Goal: Information Seeking & Learning: Understand process/instructions

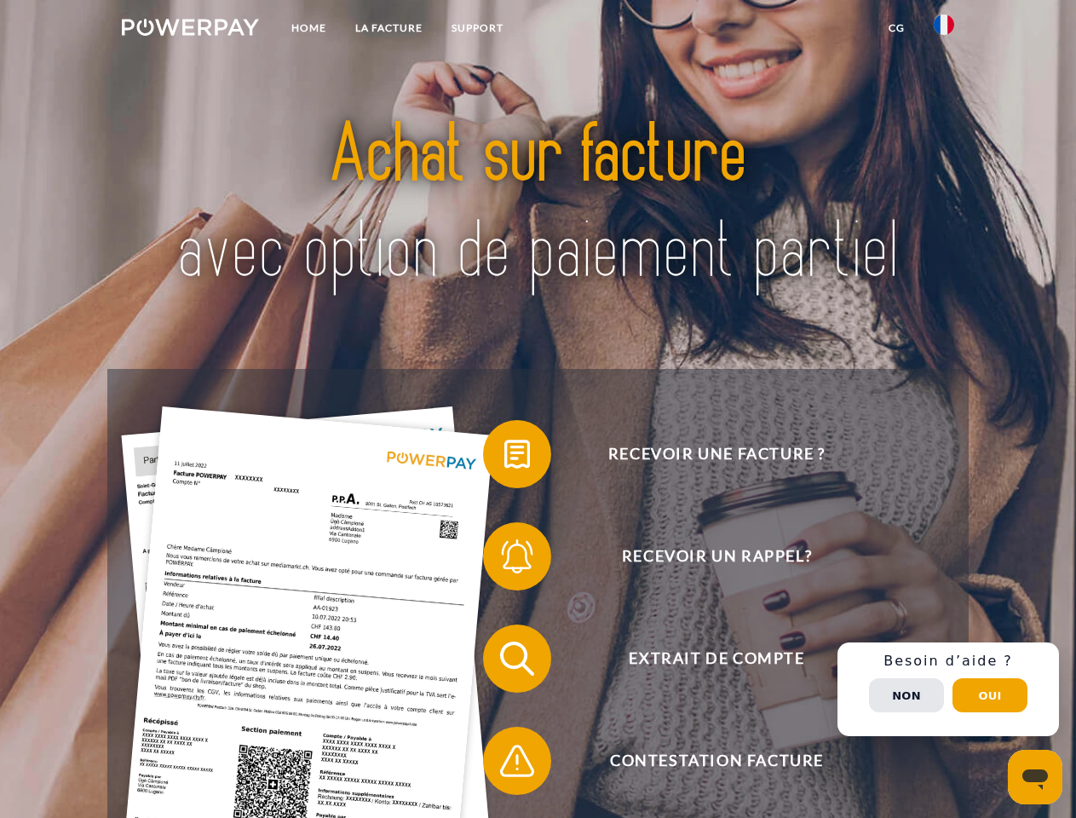
click at [190, 30] on img at bounding box center [190, 27] width 137 height 17
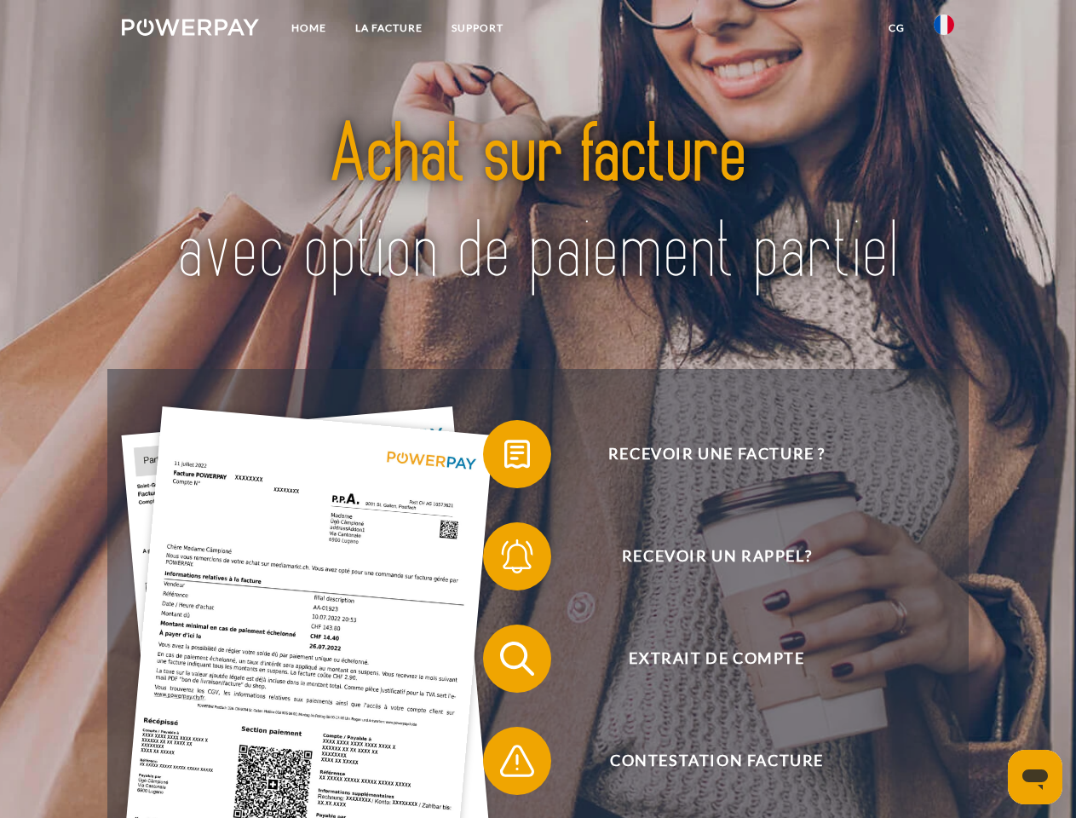
click at [944, 30] on img at bounding box center [944, 24] width 20 height 20
click at [896, 28] on link "CG" at bounding box center [896, 28] width 45 height 31
click at [504, 458] on span at bounding box center [491, 454] width 85 height 85
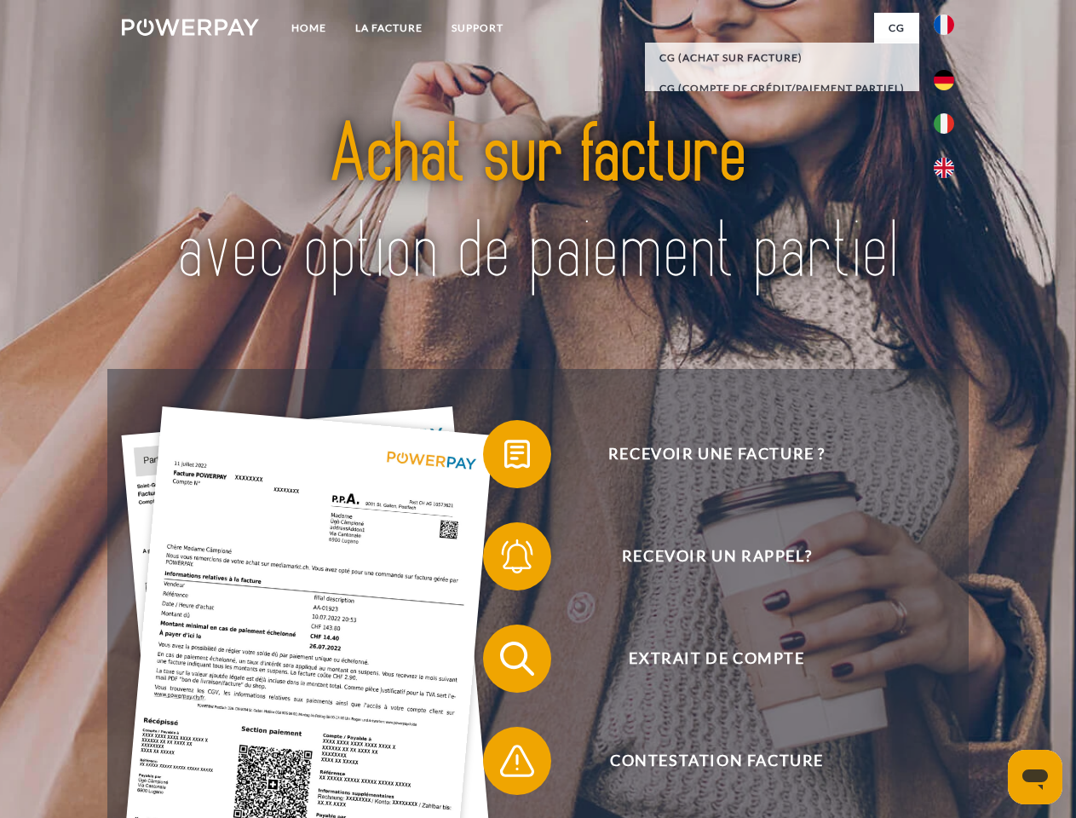
click at [504, 560] on span at bounding box center [491, 556] width 85 height 85
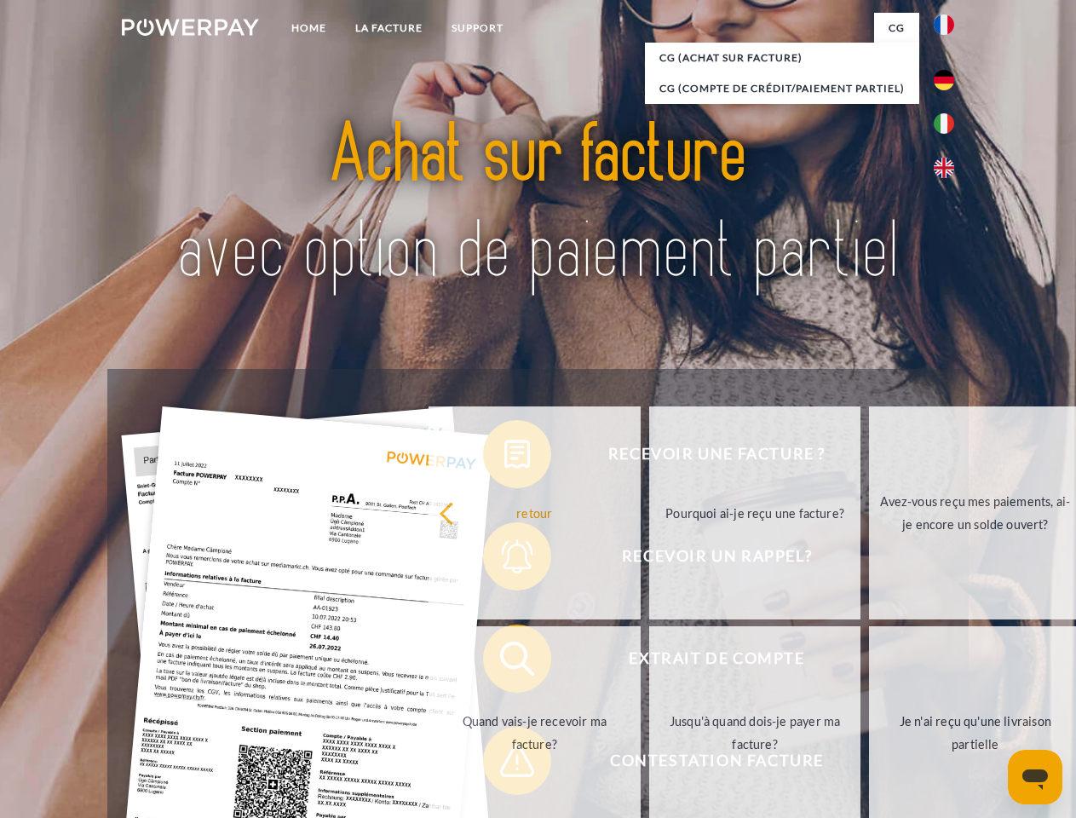
click at [649, 662] on link "Jusqu'à quand dois-je payer ma facture?" at bounding box center [755, 732] width 212 height 213
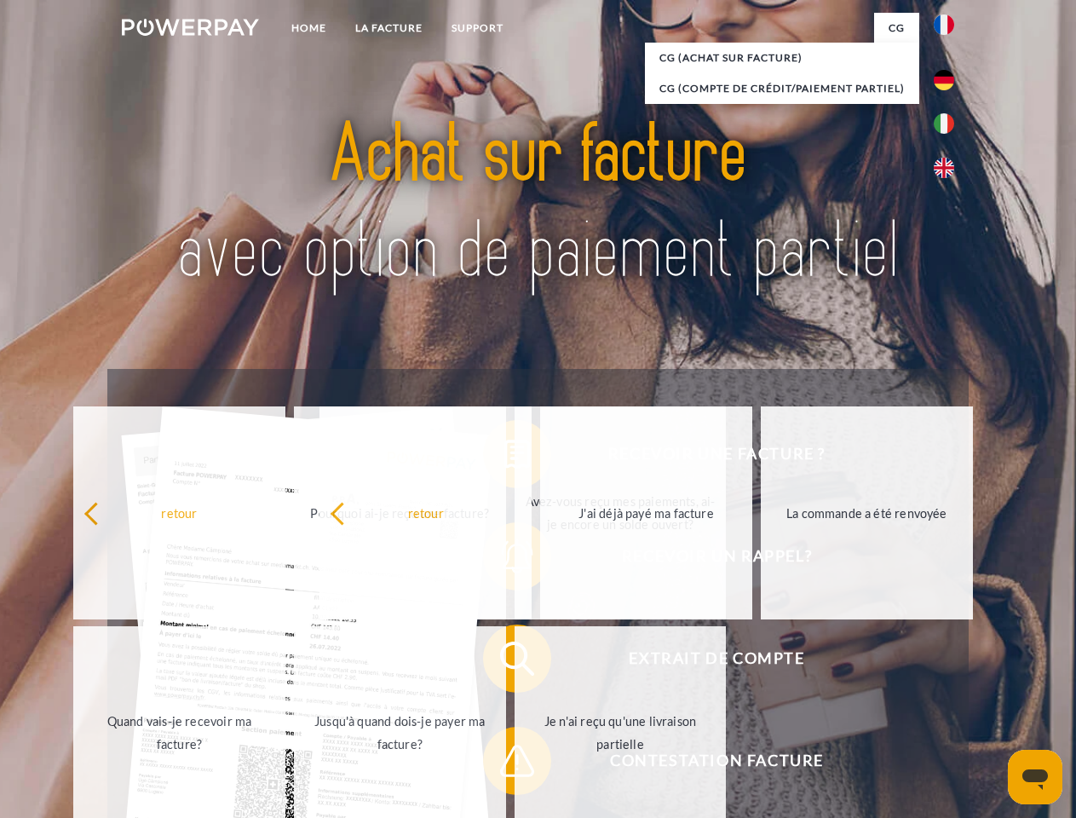
click at [504, 764] on span at bounding box center [491, 760] width 85 height 85
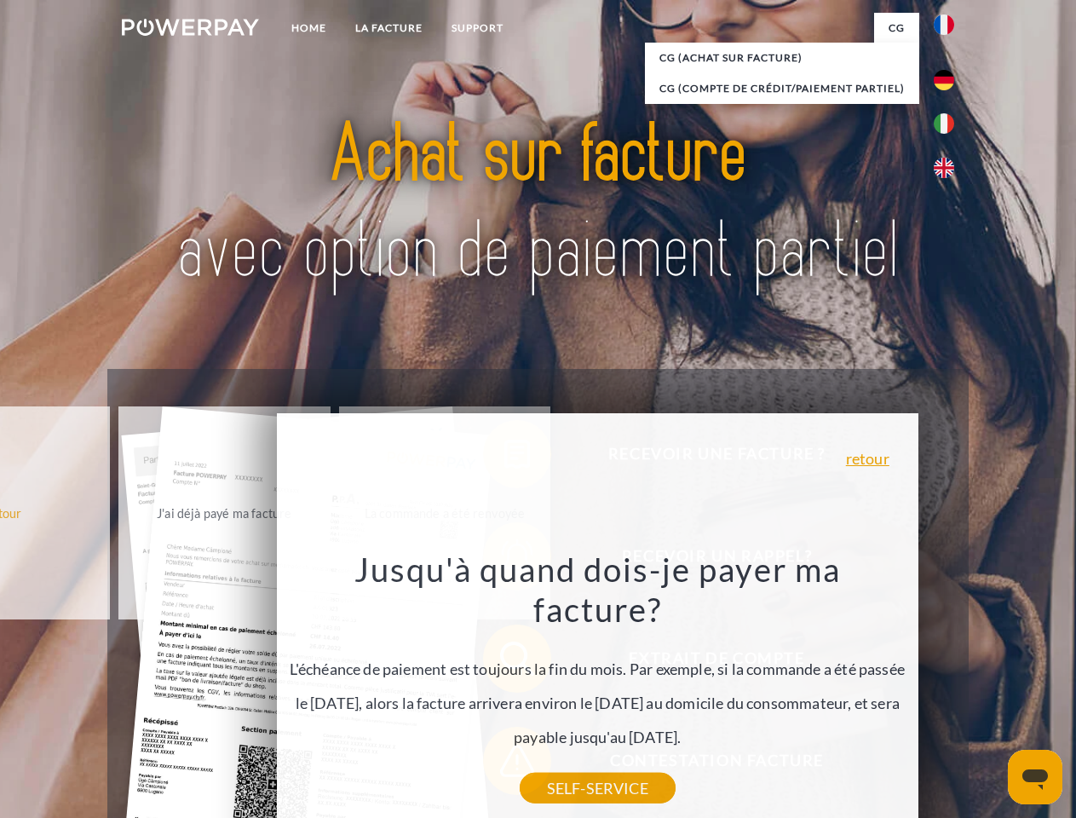
click at [948, 689] on div "Recevoir une facture ? Recevoir un rappel? Extrait de compte retour" at bounding box center [537, 710] width 861 height 682
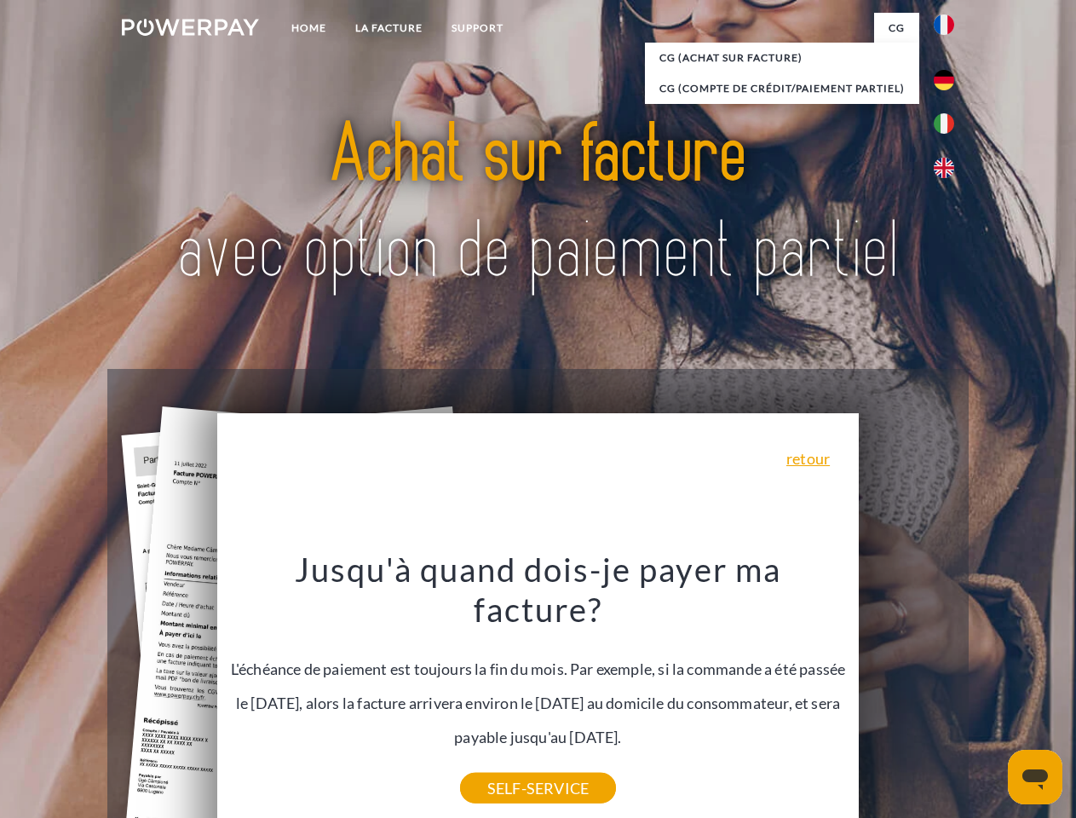
click at [907, 693] on span "Extrait de compte" at bounding box center [717, 659] width 418 height 68
click at [990, 695] on header "Home LA FACTURE Support" at bounding box center [538, 588] width 1076 height 1177
